Goal: Task Accomplishment & Management: Complete application form

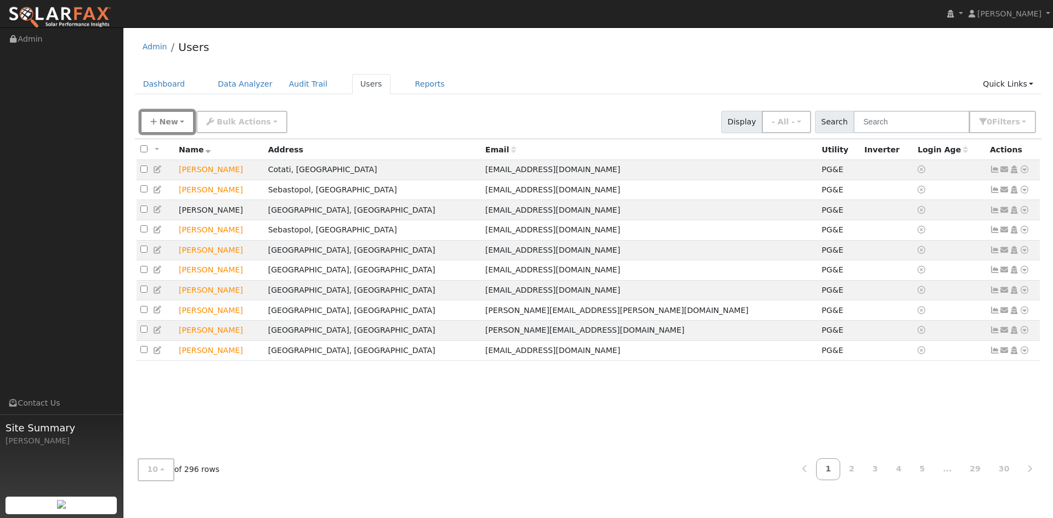
click at [166, 122] on span "New" at bounding box center [168, 121] width 19 height 9
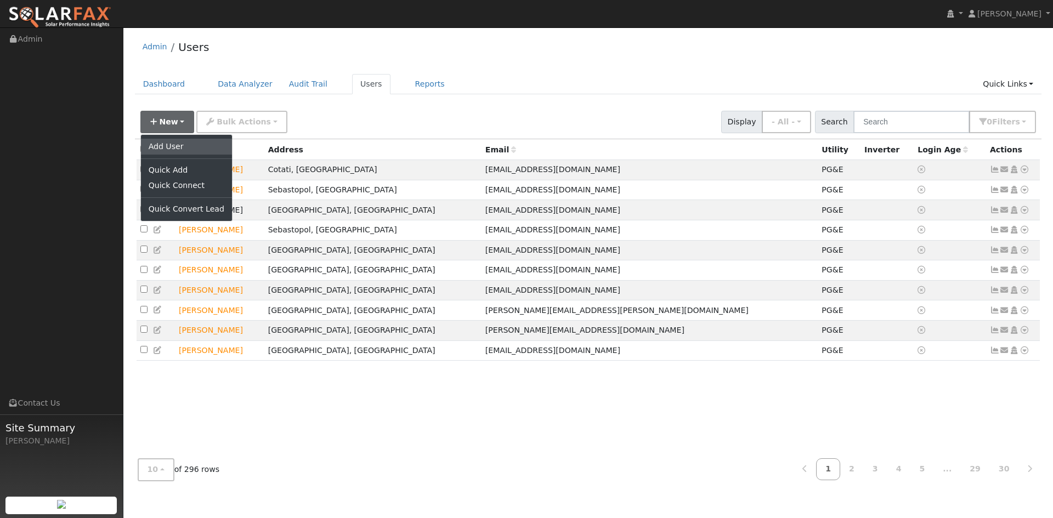
click at [184, 147] on link "Add User" at bounding box center [186, 146] width 91 height 15
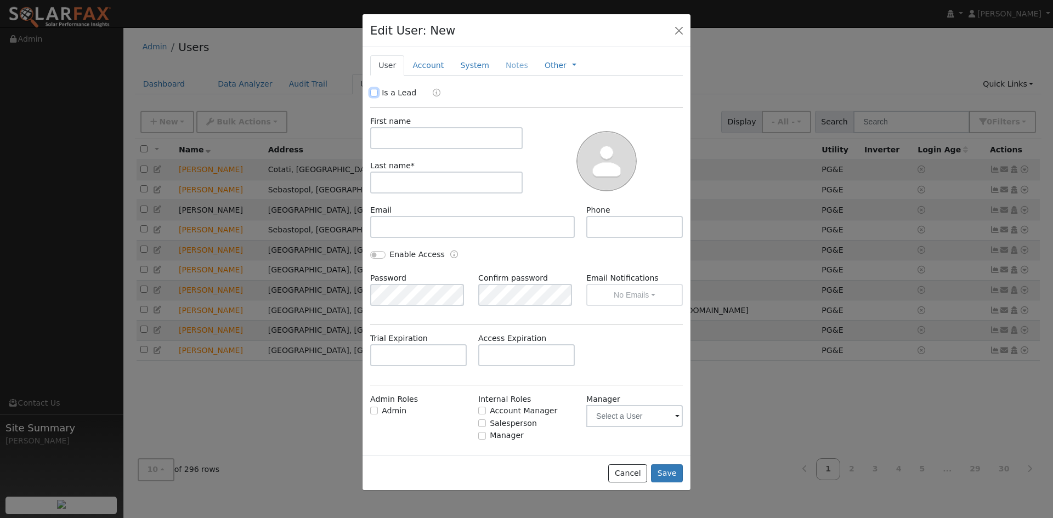
click at [372, 95] on input "Is a Lead" at bounding box center [374, 93] width 8 height 8
checkbox input "true"
click at [471, 145] on input "text" at bounding box center [446, 138] width 153 height 22
type input "[PERSON_NAME]"
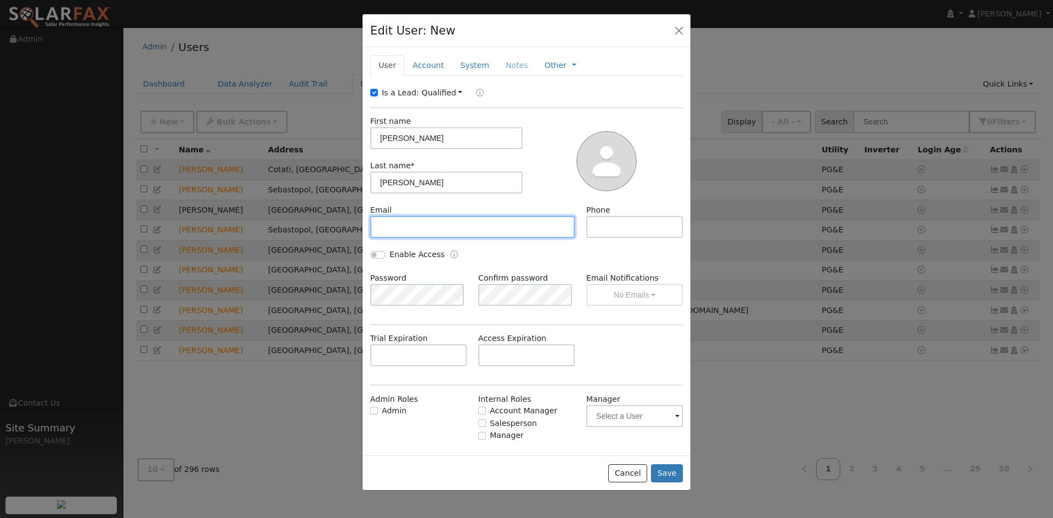
click at [437, 228] on input "text" at bounding box center [472, 227] width 205 height 22
paste input "[EMAIL_ADDRESS][DOMAIN_NAME]"
type input "[EMAIL_ADDRESS][DOMAIN_NAME]"
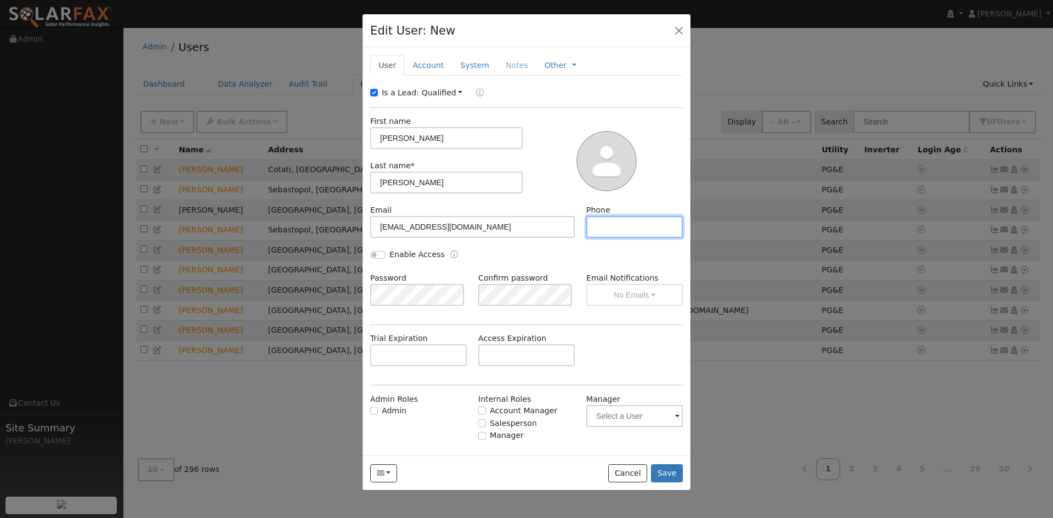
click at [605, 225] on input "text" at bounding box center [634, 227] width 97 height 22
click at [408, 354] on input "text" at bounding box center [418, 356] width 97 height 22
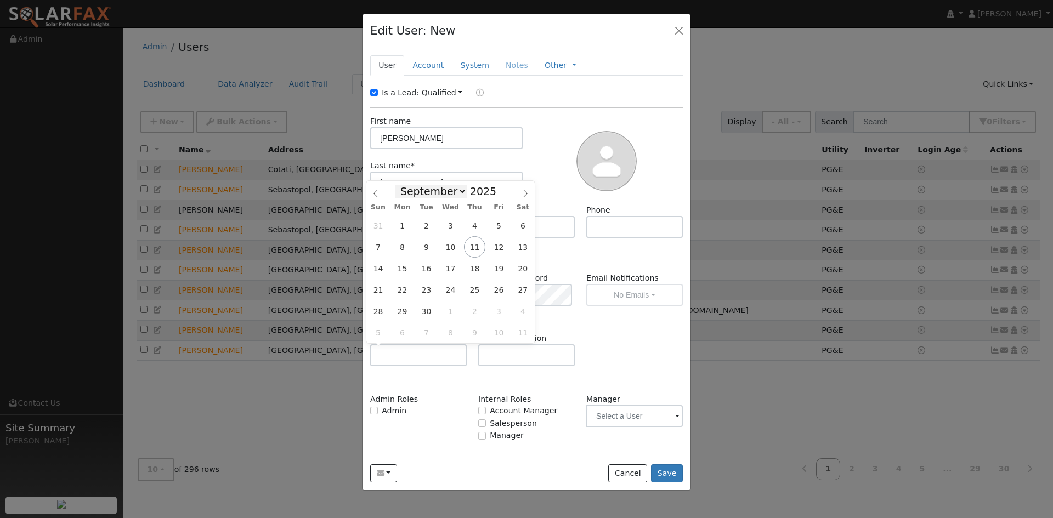
click at [455, 189] on select "January February March April May June July August September October November De…" at bounding box center [431, 191] width 72 height 13
select select "9"
click at [404, 185] on select "January February March April May June July August September October November De…" at bounding box center [431, 191] width 72 height 13
click at [430, 289] on span "21" at bounding box center [426, 289] width 21 height 21
type input "[DATE]"
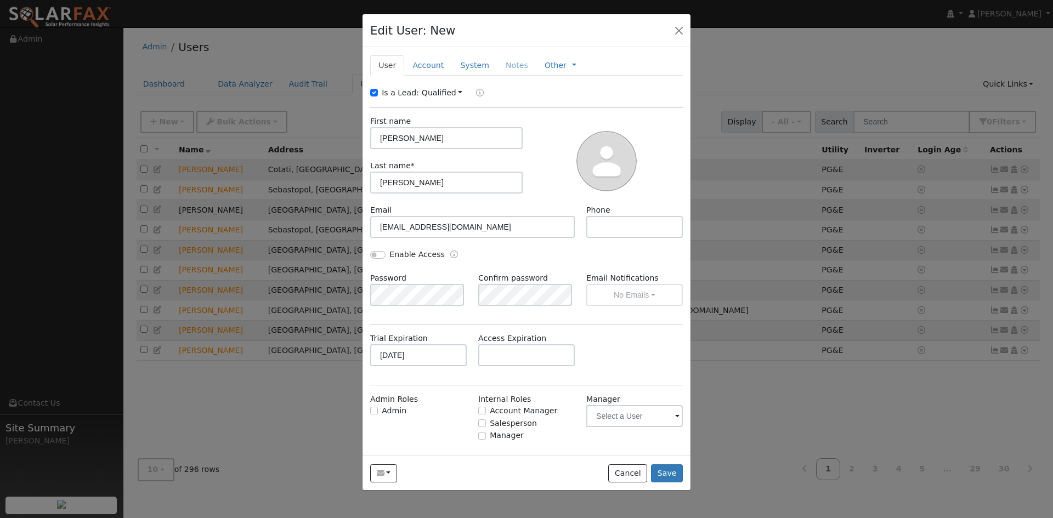
click at [489, 253] on div "Enable Access" at bounding box center [446, 255] width 162 height 13
click at [416, 55] on link "Account" at bounding box center [428, 65] width 48 height 20
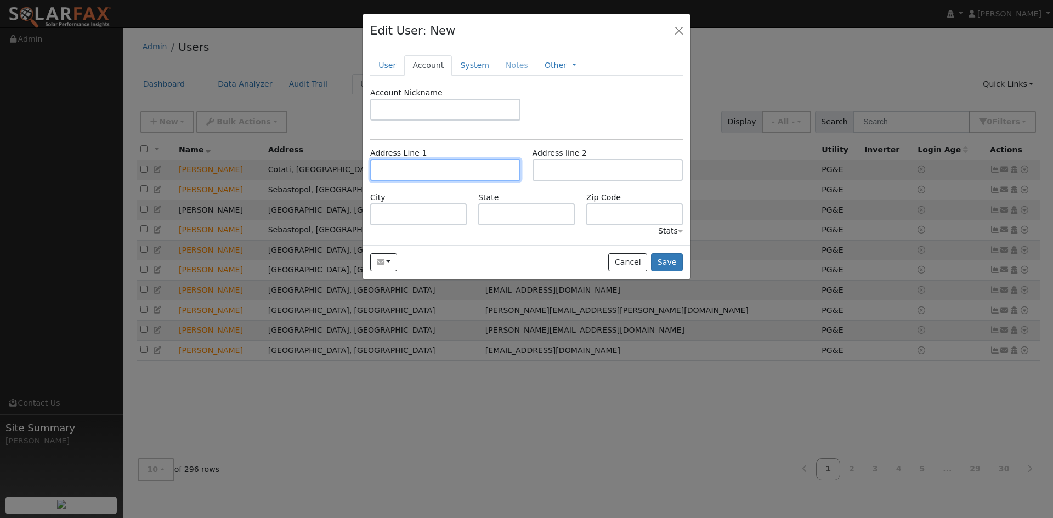
click at [424, 172] on input "text" at bounding box center [445, 170] width 150 height 22
click at [425, 172] on input "text" at bounding box center [445, 170] width 150 height 22
paste input "[STREET_ADDRESS][PERSON_NAME]"
click at [506, 207] on input "text" at bounding box center [526, 215] width 97 height 22
click at [471, 167] on input "[STREET_ADDRESS][PERSON_NAME]" at bounding box center [445, 170] width 150 height 22
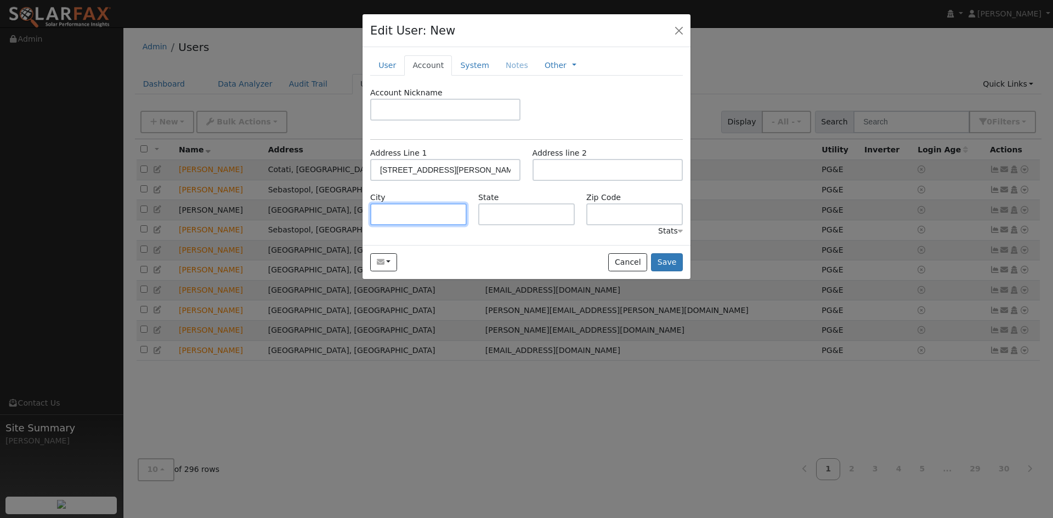
click at [449, 218] on input "text" at bounding box center [418, 215] width 97 height 22
click at [478, 167] on input "[STREET_ADDRESS][PERSON_NAME]" at bounding box center [445, 170] width 150 height 22
type input "[STREET_ADDRESS][PERSON_NAME]"
click at [434, 224] on div "Account Nickname Address Line 1 [STREET_ADDRESS][PERSON_NAME] Address line 2 Ci…" at bounding box center [526, 162] width 313 height 150
click at [430, 214] on input "text" at bounding box center [418, 215] width 97 height 22
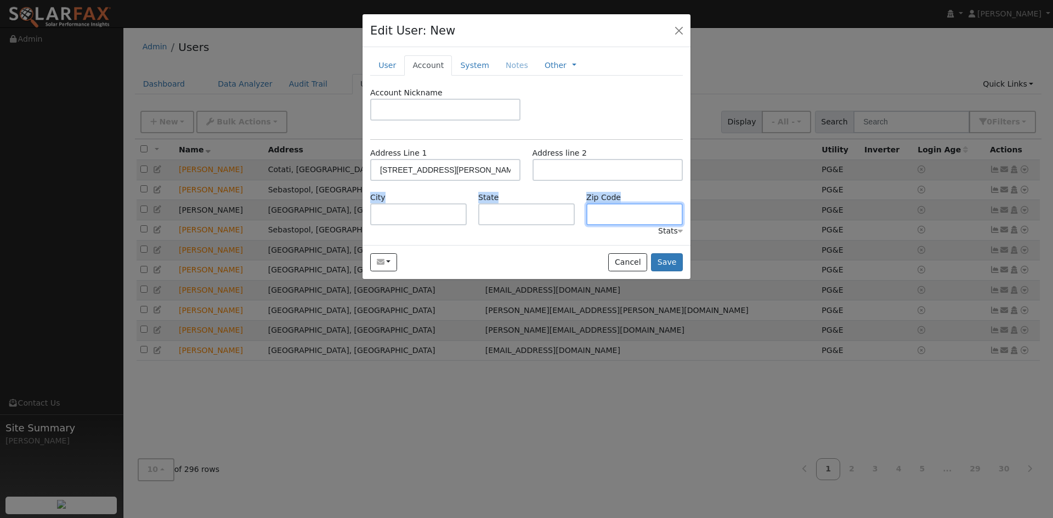
click at [623, 220] on input "text" at bounding box center [634, 215] width 97 height 22
paste input "95453"
type input "95453"
drag, startPoint x: 447, startPoint y: 202, endPoint x: 441, endPoint y: 202, distance: 6.1
click at [445, 202] on div "City" at bounding box center [419, 208] width 108 height 33
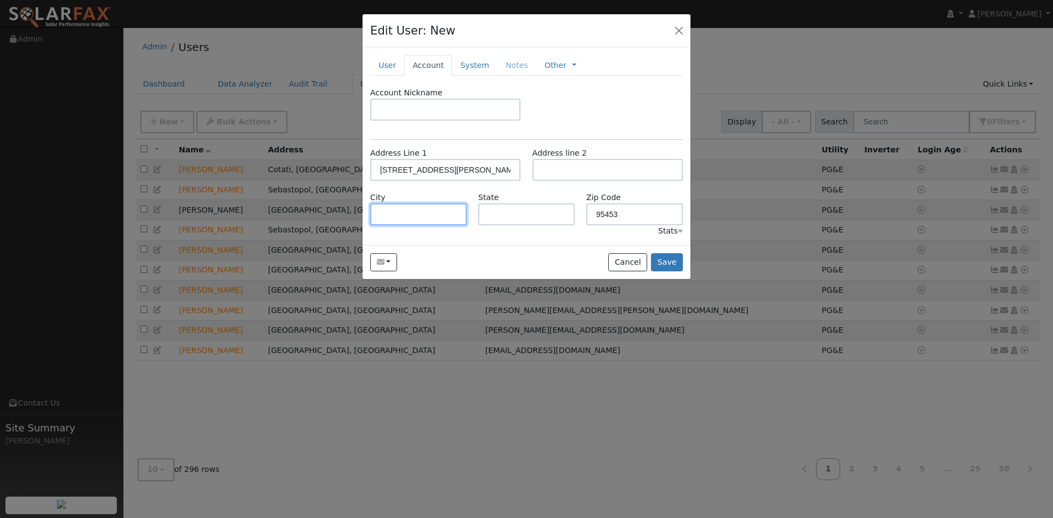
click at [425, 210] on input "text" at bounding box center [418, 215] width 97 height 22
click at [465, 72] on link "System" at bounding box center [475, 65] width 46 height 20
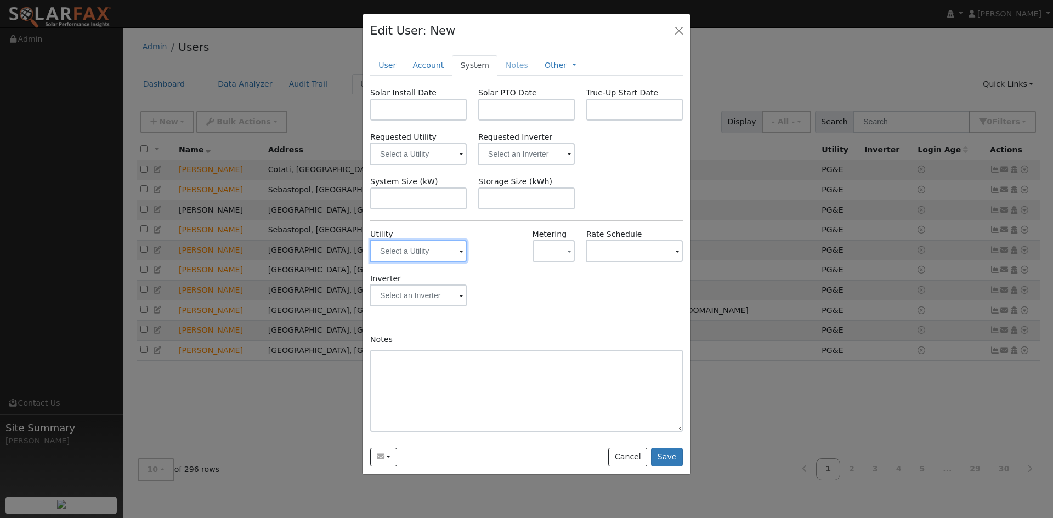
click at [425, 254] on input "text" at bounding box center [418, 251] width 97 height 22
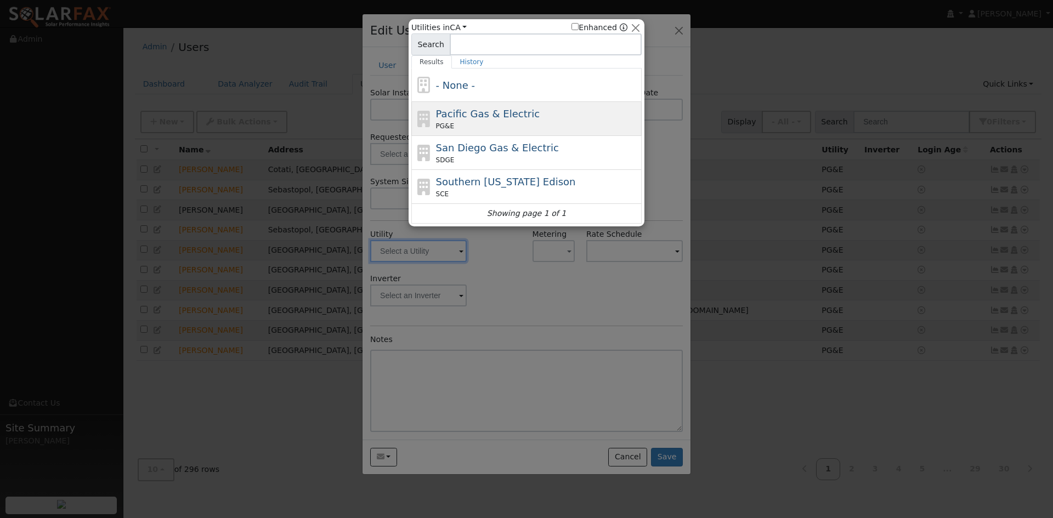
click at [471, 114] on span "Pacific Gas & Electric" at bounding box center [488, 114] width 104 height 12
type input "PG&E"
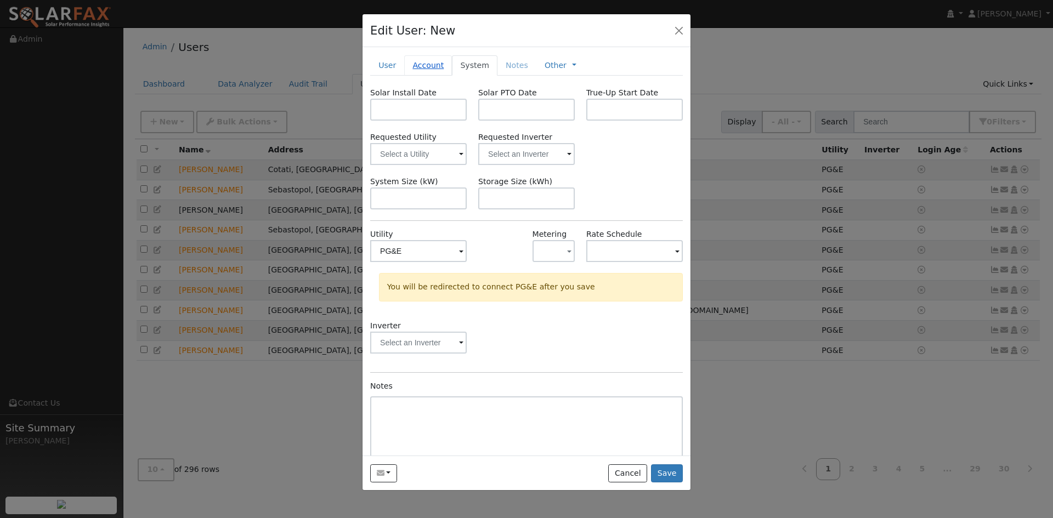
click at [428, 69] on link "Account" at bounding box center [428, 65] width 48 height 20
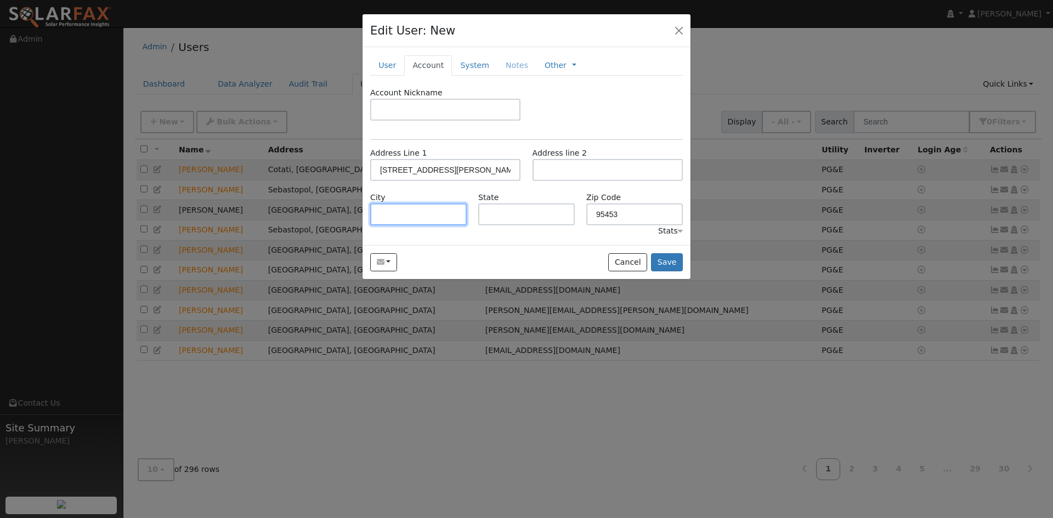
click at [427, 216] on input "text" at bounding box center [418, 215] width 97 height 22
click at [402, 215] on input "text" at bounding box center [418, 215] width 97 height 22
paste input "[GEOGRAPHIC_DATA]"
type input "[GEOGRAPHIC_DATA]"
click at [488, 224] on input "text" at bounding box center [526, 215] width 97 height 22
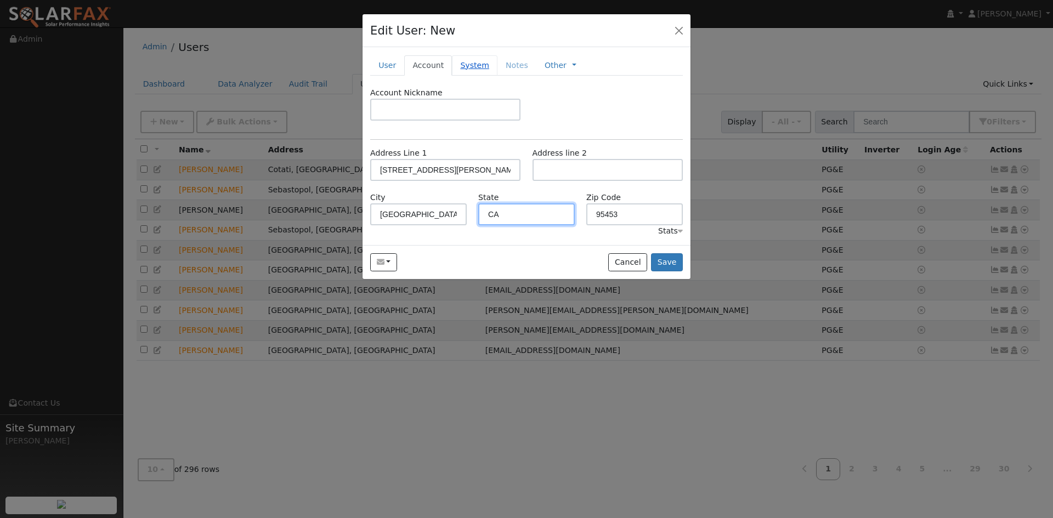
type input "CA"
click at [464, 58] on link "System" at bounding box center [475, 65] width 46 height 20
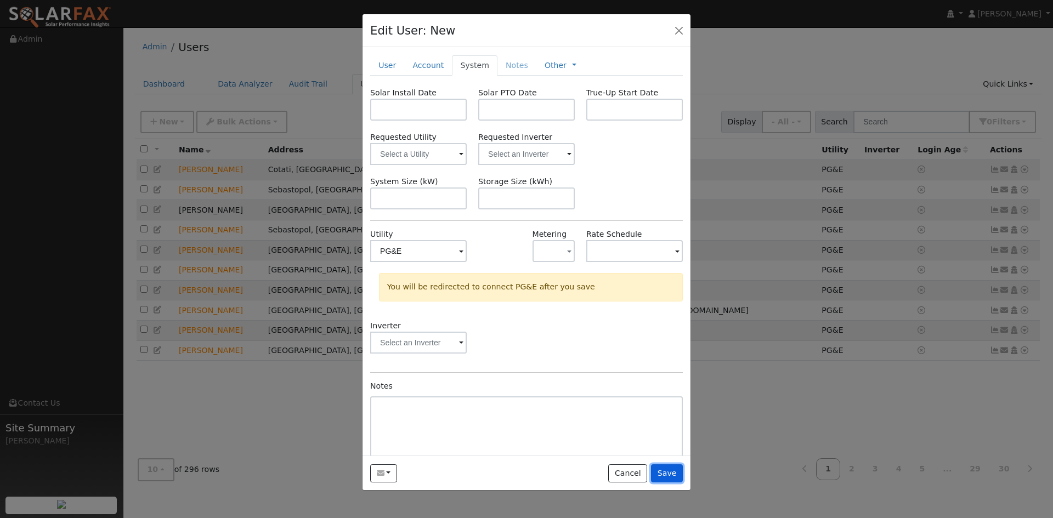
click at [667, 473] on button "Save" at bounding box center [667, 474] width 32 height 19
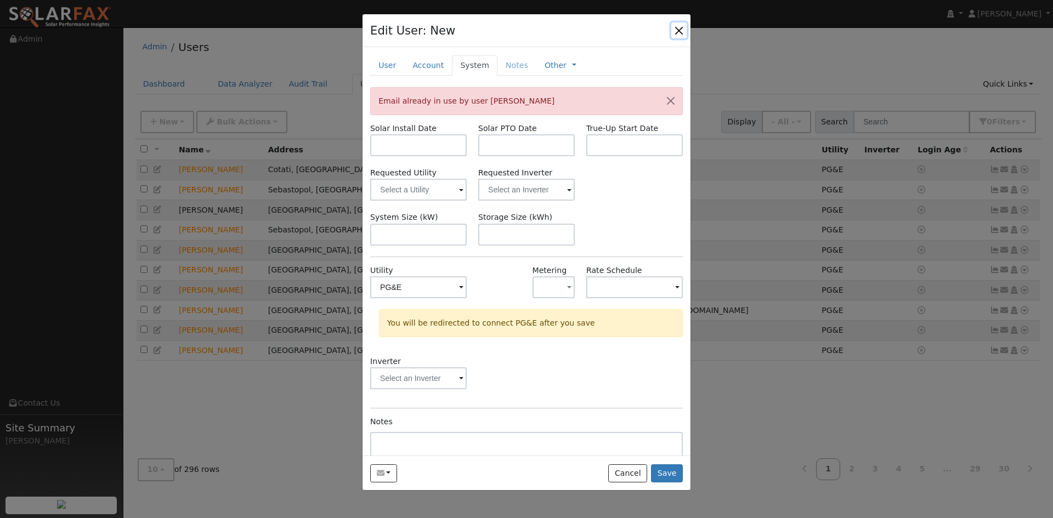
click at [684, 33] on button "button" at bounding box center [678, 29] width 15 height 15
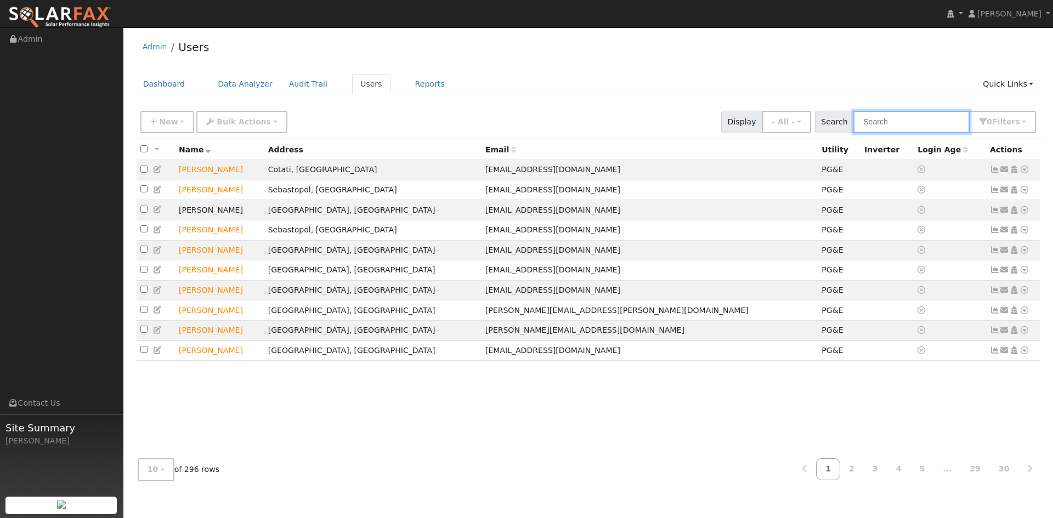
click at [933, 125] on input "text" at bounding box center [912, 122] width 116 height 22
type input "[PERSON_NAME]"
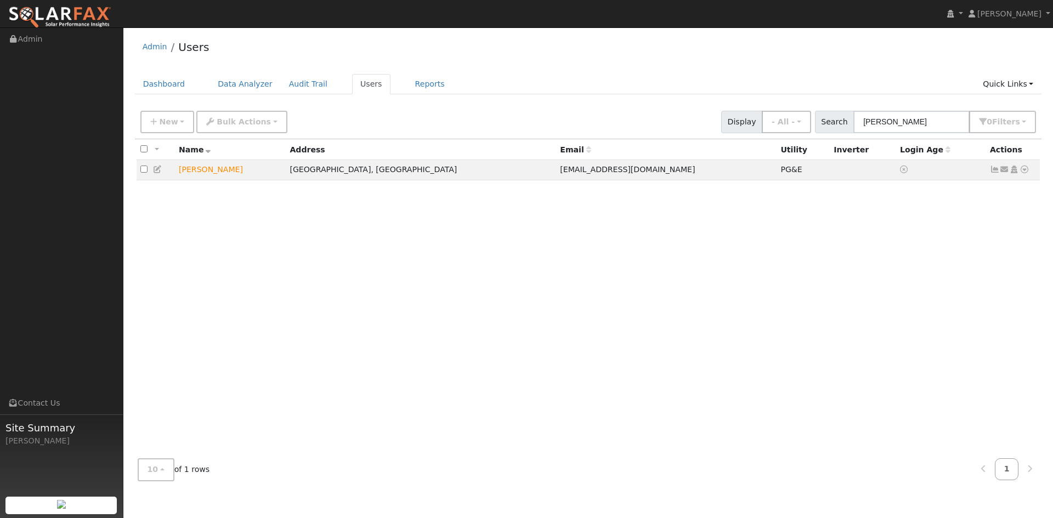
click at [153, 167] on icon at bounding box center [158, 170] width 10 height 8
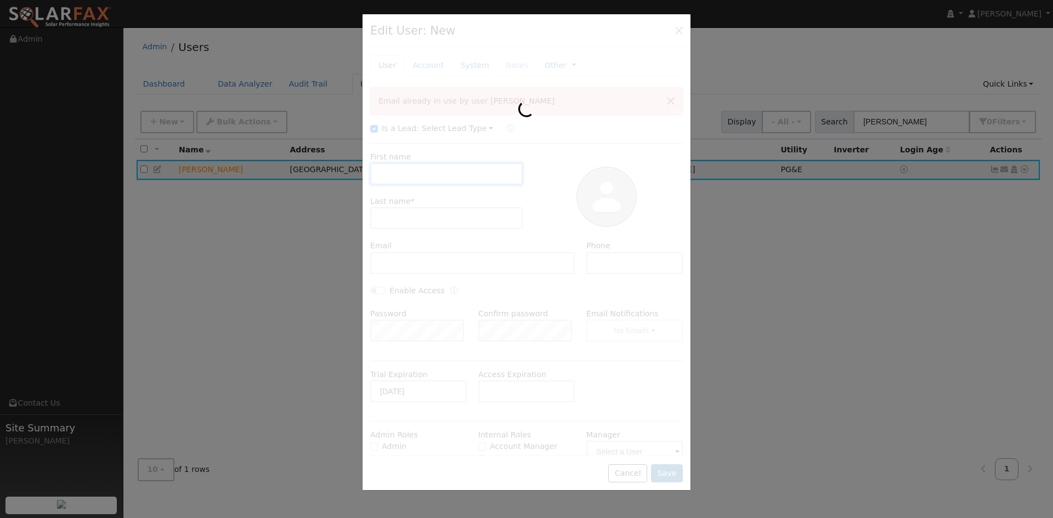
type input "[PERSON_NAME]"
type input "[EMAIL_ADDRESS][DOMAIN_NAME]"
type input "Pacific Gas & Electric"
type input "PG&E"
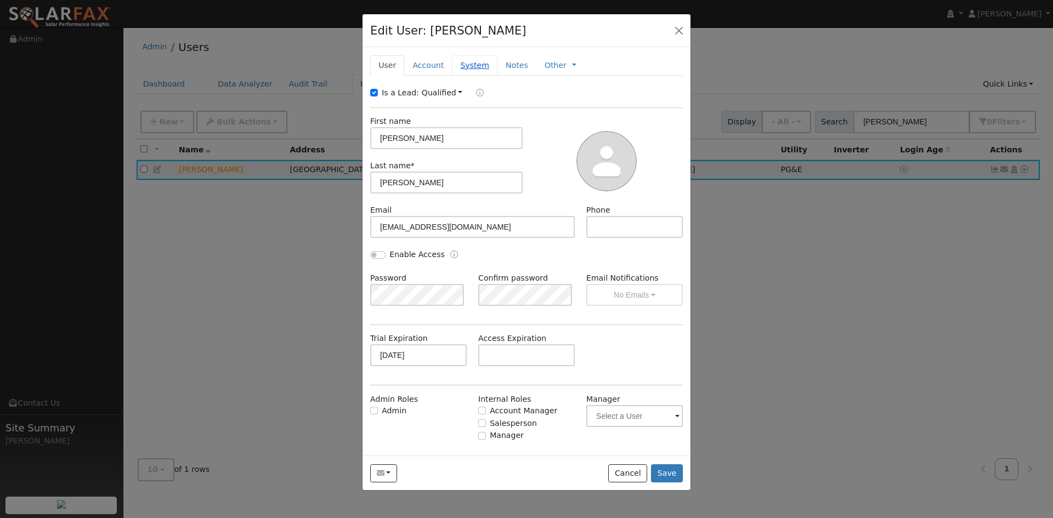
drag, startPoint x: 439, startPoint y: 64, endPoint x: 461, endPoint y: 63, distance: 21.4
click at [441, 64] on link "Account" at bounding box center [428, 65] width 48 height 20
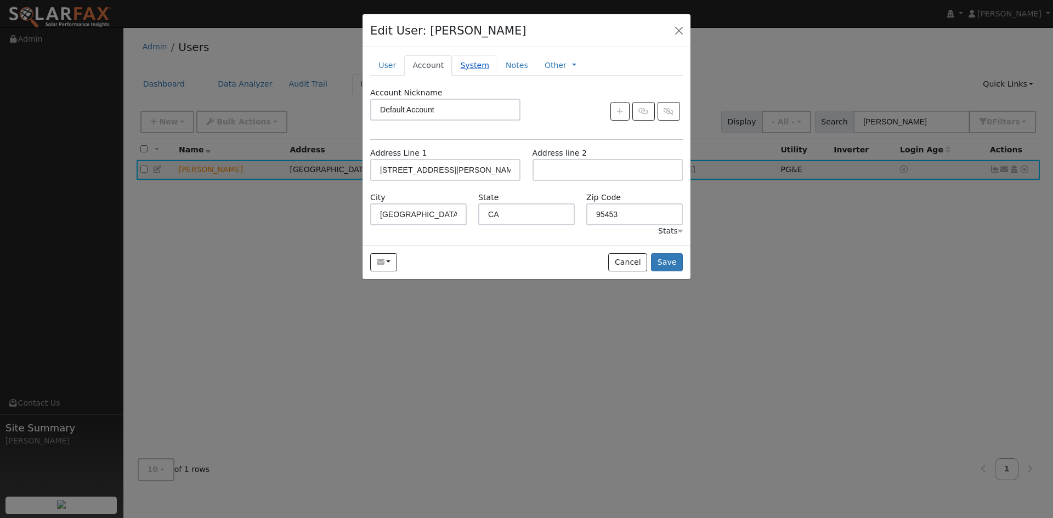
click at [469, 60] on link "System" at bounding box center [475, 65] width 46 height 20
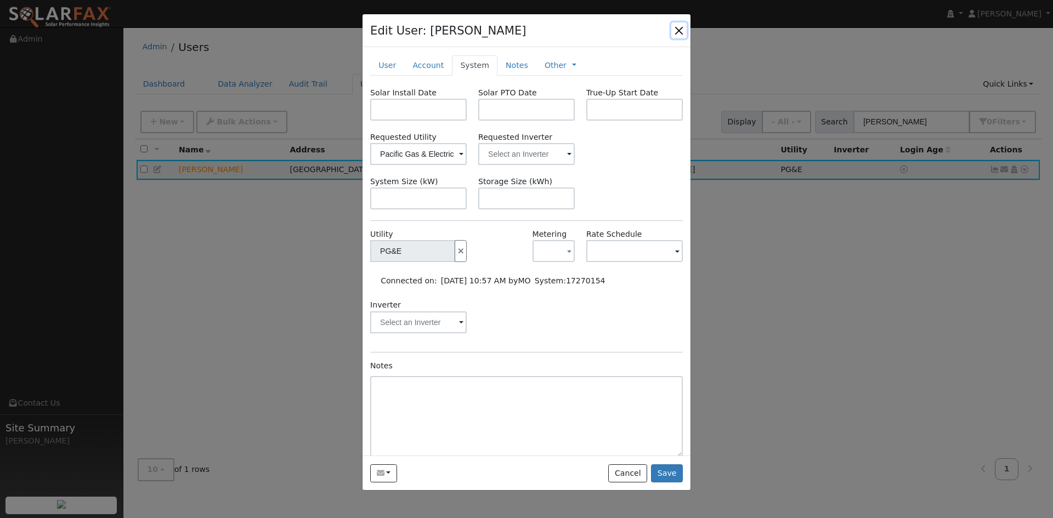
drag, startPoint x: 676, startPoint y: 30, endPoint x: 701, endPoint y: 30, distance: 24.1
click at [679, 30] on button "button" at bounding box center [678, 29] width 15 height 15
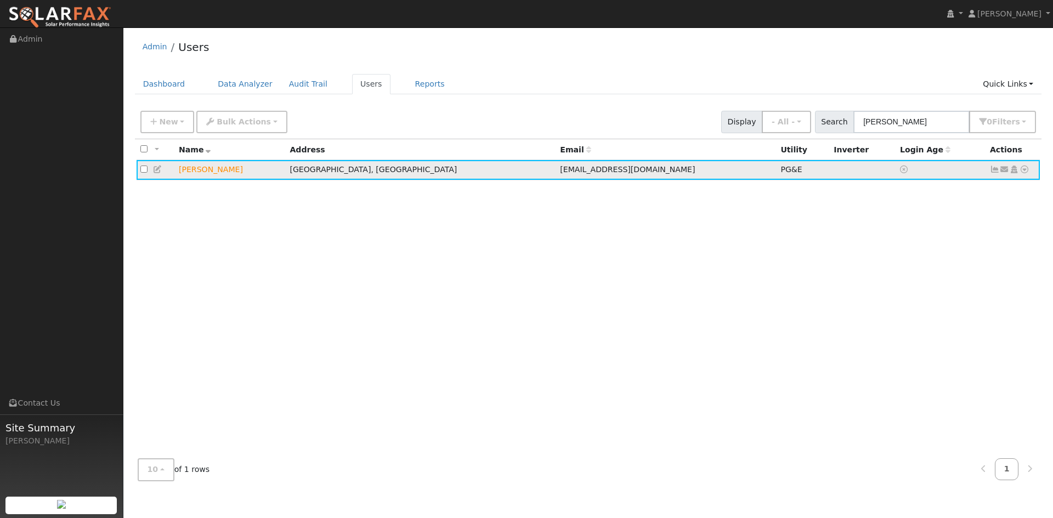
click at [1024, 171] on icon at bounding box center [1025, 170] width 10 height 8
click at [1024, 169] on icon at bounding box center [1025, 170] width 10 height 8
drag, startPoint x: 715, startPoint y: 237, endPoint x: 604, endPoint y: 214, distance: 113.6
click at [682, 234] on div "All None All on page None on page Name Address Email Utility Inverter Login Age…" at bounding box center [588, 294] width 907 height 311
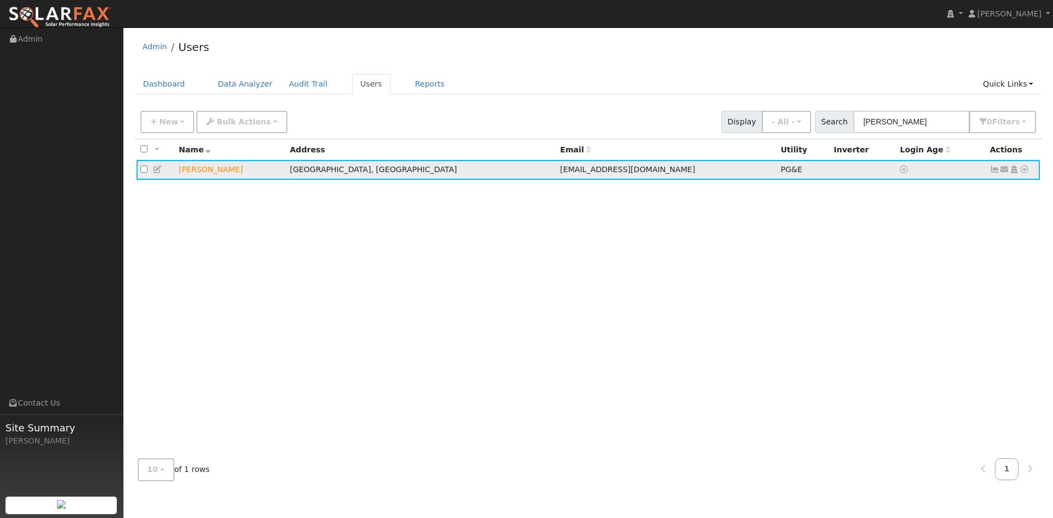
click at [1026, 169] on icon at bounding box center [1025, 170] width 10 height 8
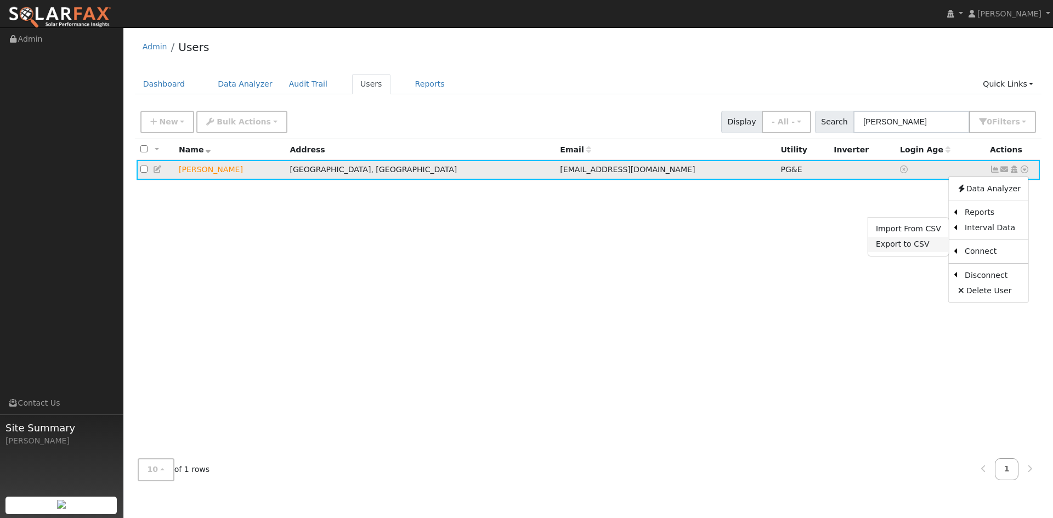
click at [917, 244] on link "Export to CSV" at bounding box center [908, 244] width 81 height 15
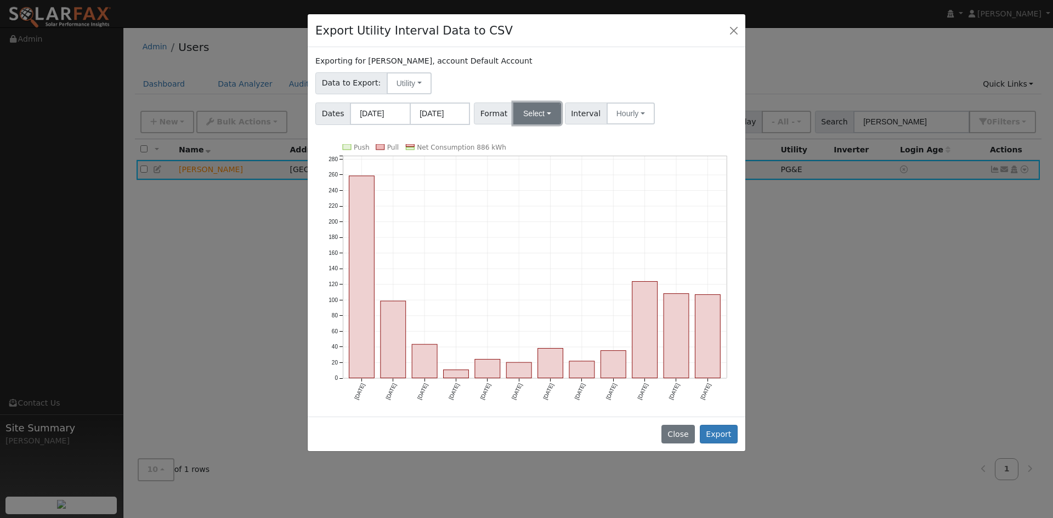
click at [526, 112] on button "Select" at bounding box center [537, 114] width 48 height 22
click at [548, 252] on link "Solargraf" at bounding box center [550, 253] width 78 height 15
click at [728, 433] on button "Export" at bounding box center [719, 434] width 38 height 19
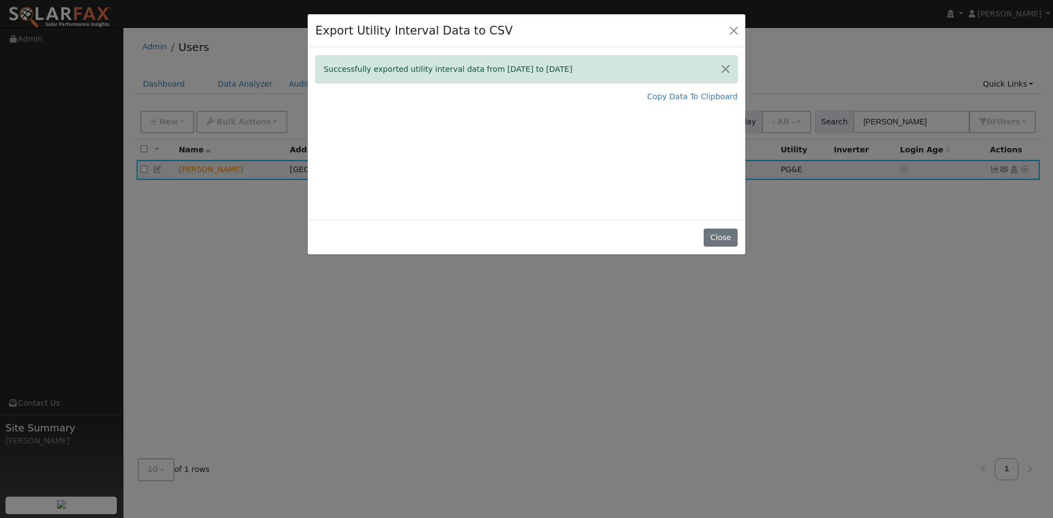
click at [554, 31] on div "Export Utility Interval Data to CSV" at bounding box center [527, 30] width 438 height 33
click at [720, 236] on button "Close" at bounding box center [720, 238] width 33 height 19
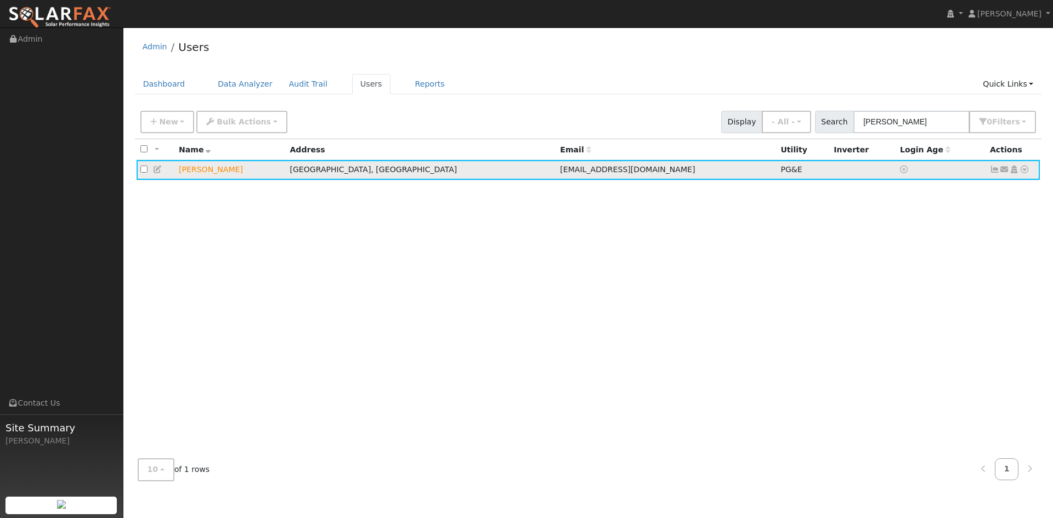
click at [1024, 172] on icon at bounding box center [1025, 170] width 10 height 8
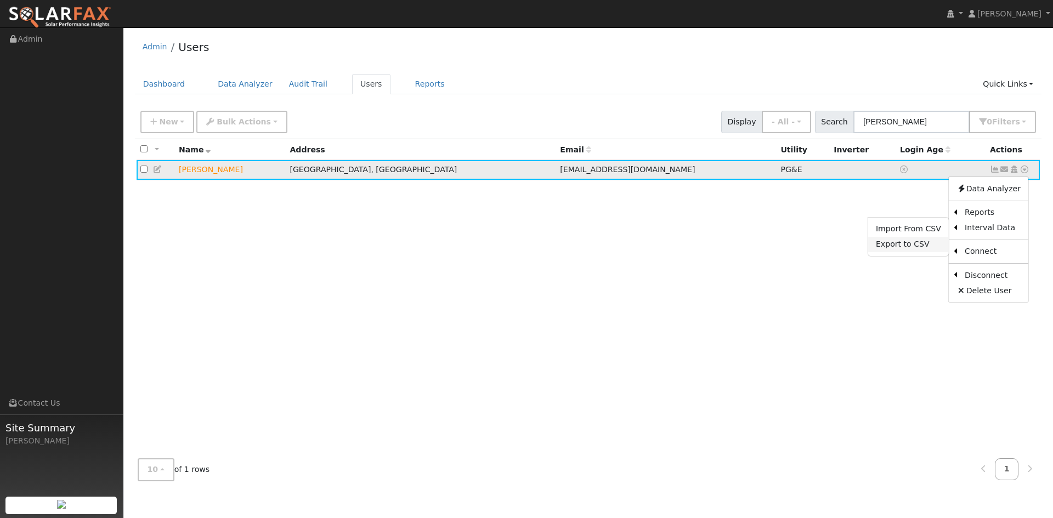
click at [896, 245] on link "Export to CSV" at bounding box center [908, 244] width 81 height 15
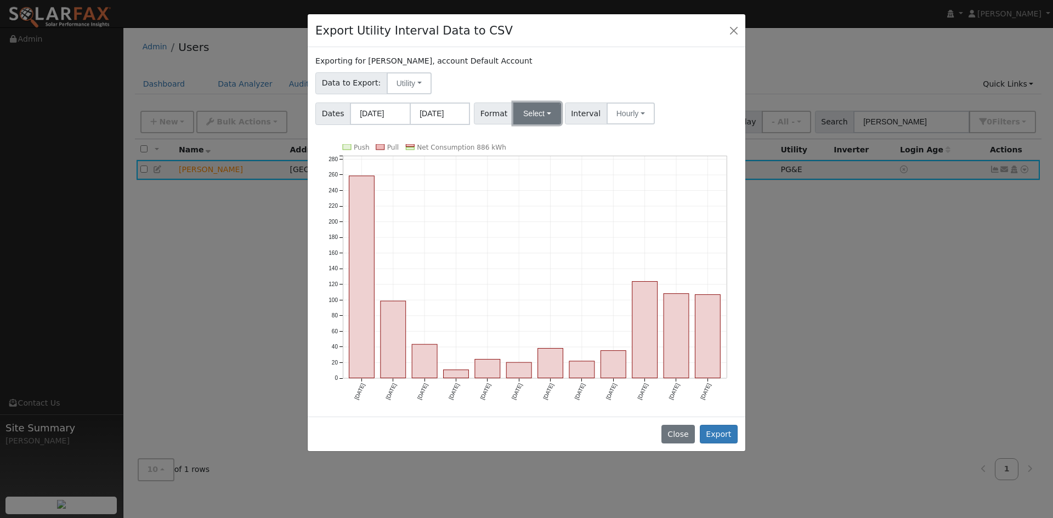
click at [522, 111] on button "Select" at bounding box center [537, 114] width 48 height 22
click at [529, 155] on link "PG&E" at bounding box center [550, 152] width 78 height 15
click at [530, 114] on button "PG&E" at bounding box center [537, 114] width 48 height 22
click at [539, 252] on link "Solargraf" at bounding box center [550, 253] width 78 height 15
click at [719, 427] on button "Export" at bounding box center [719, 434] width 38 height 19
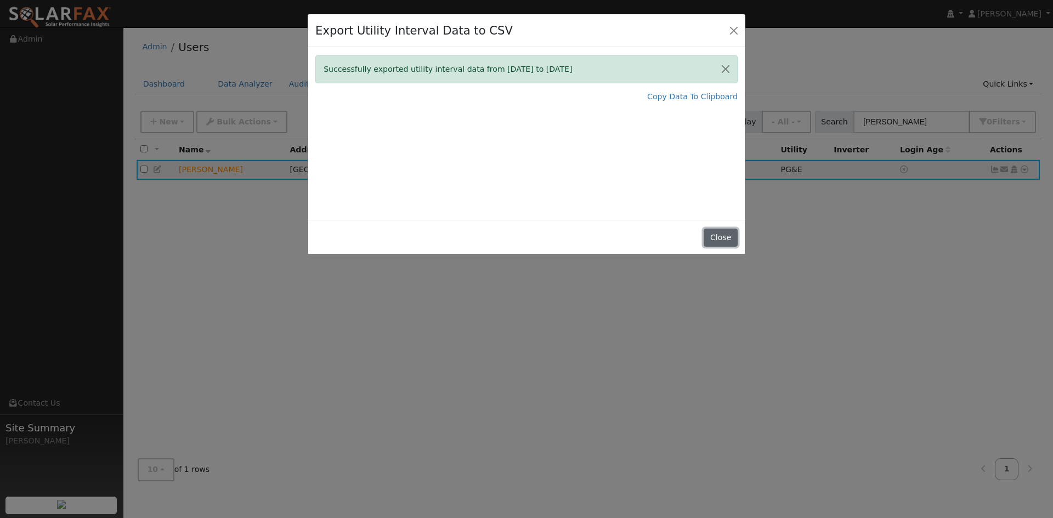
click at [715, 239] on button "Close" at bounding box center [720, 238] width 33 height 19
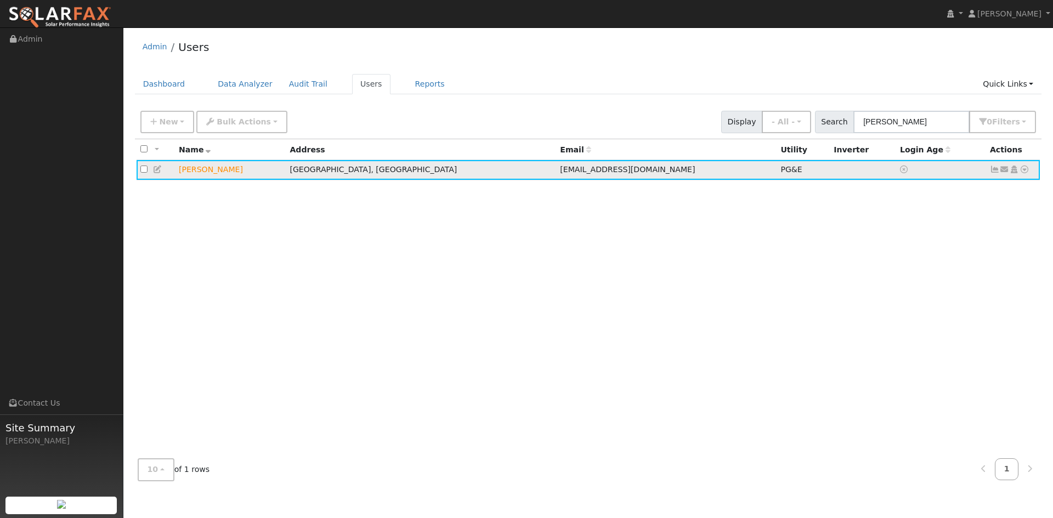
click at [1024, 171] on icon at bounding box center [1025, 170] width 10 height 8
click at [1001, 189] on link "Data Analyzer" at bounding box center [989, 188] width 80 height 15
